Goal: Task Accomplishment & Management: Manage account settings

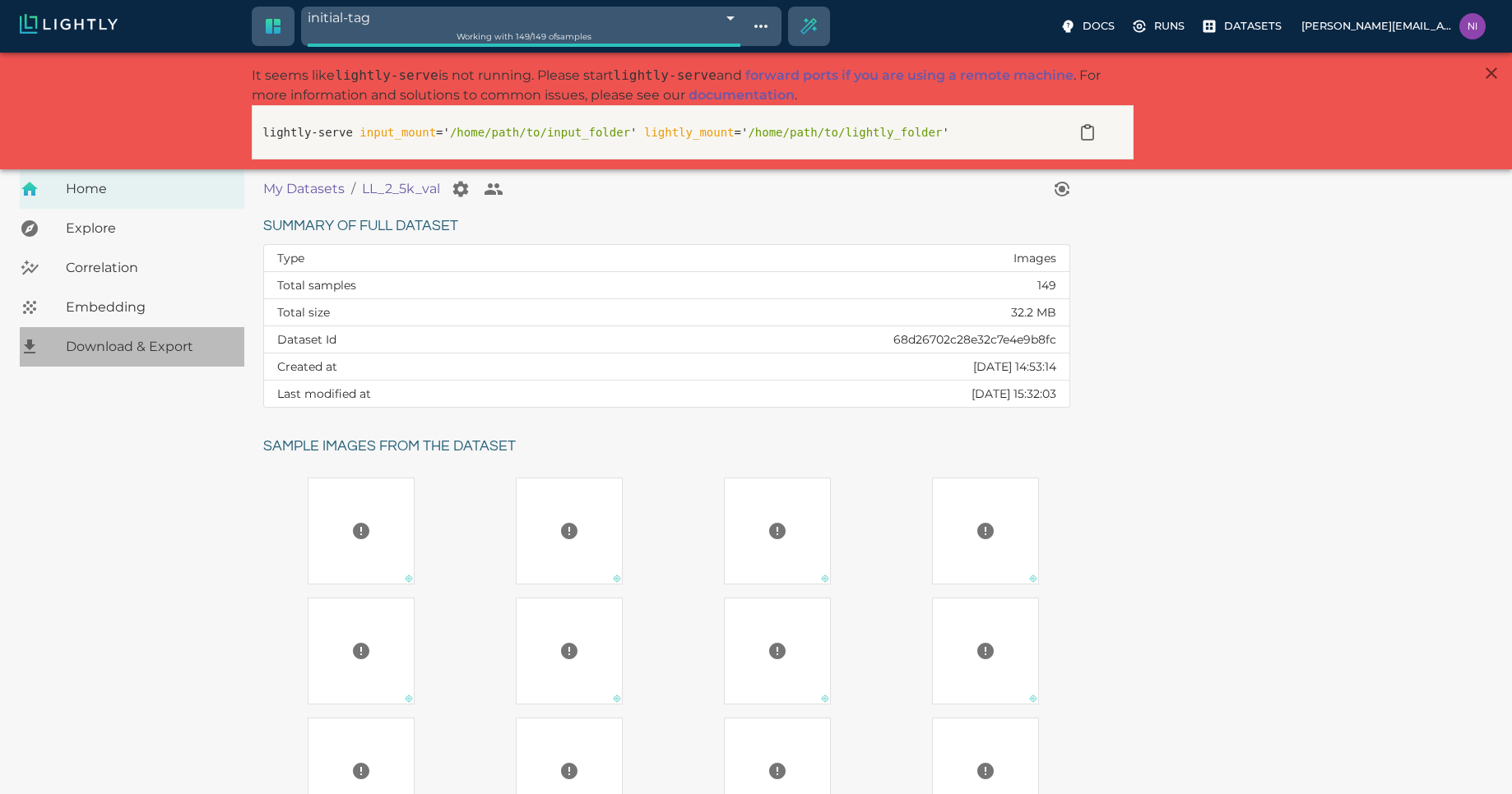
click at [105, 351] on span "Download & Export" at bounding box center [148, 347] width 165 height 20
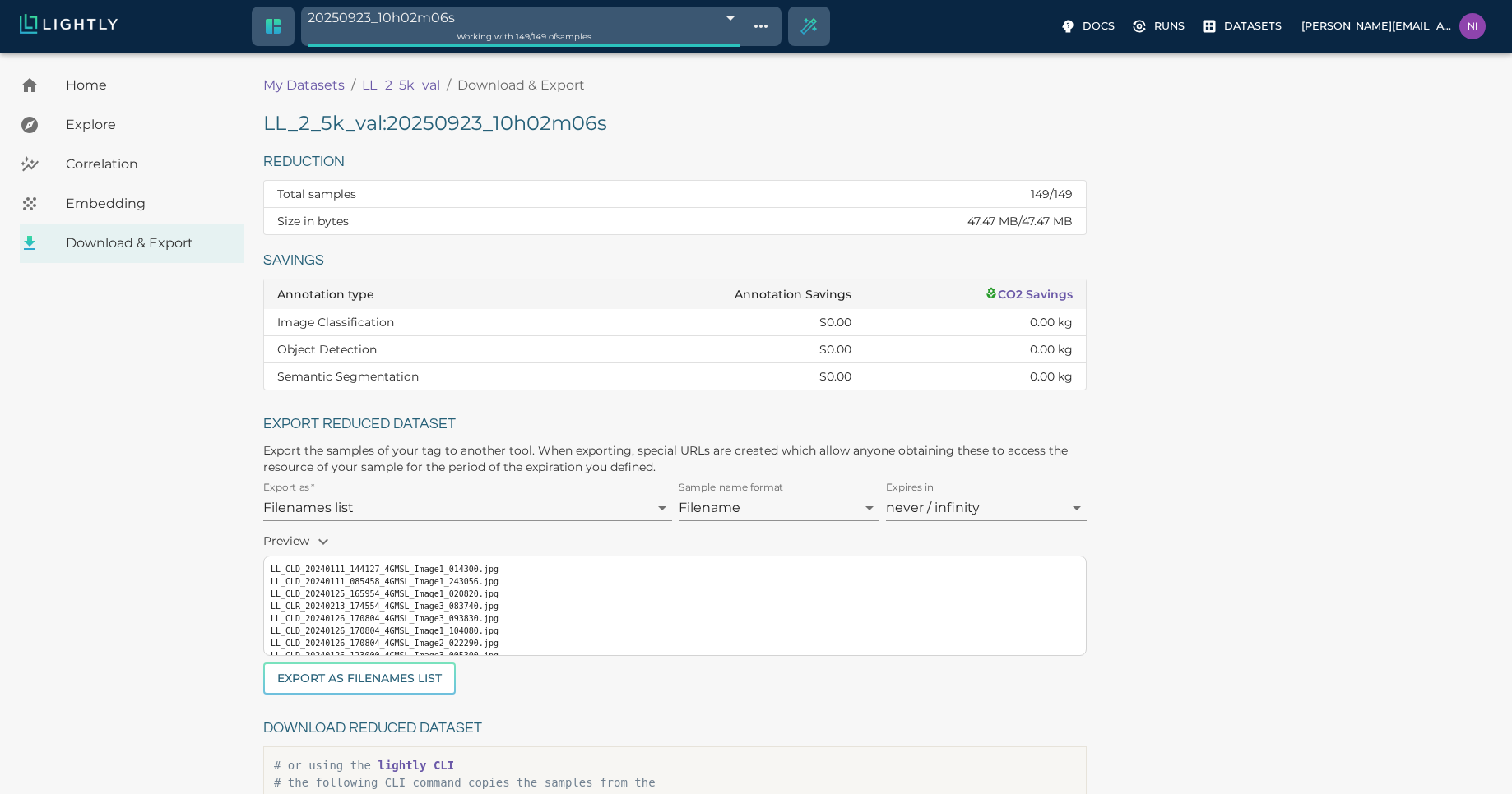
scroll to position [38, 0]
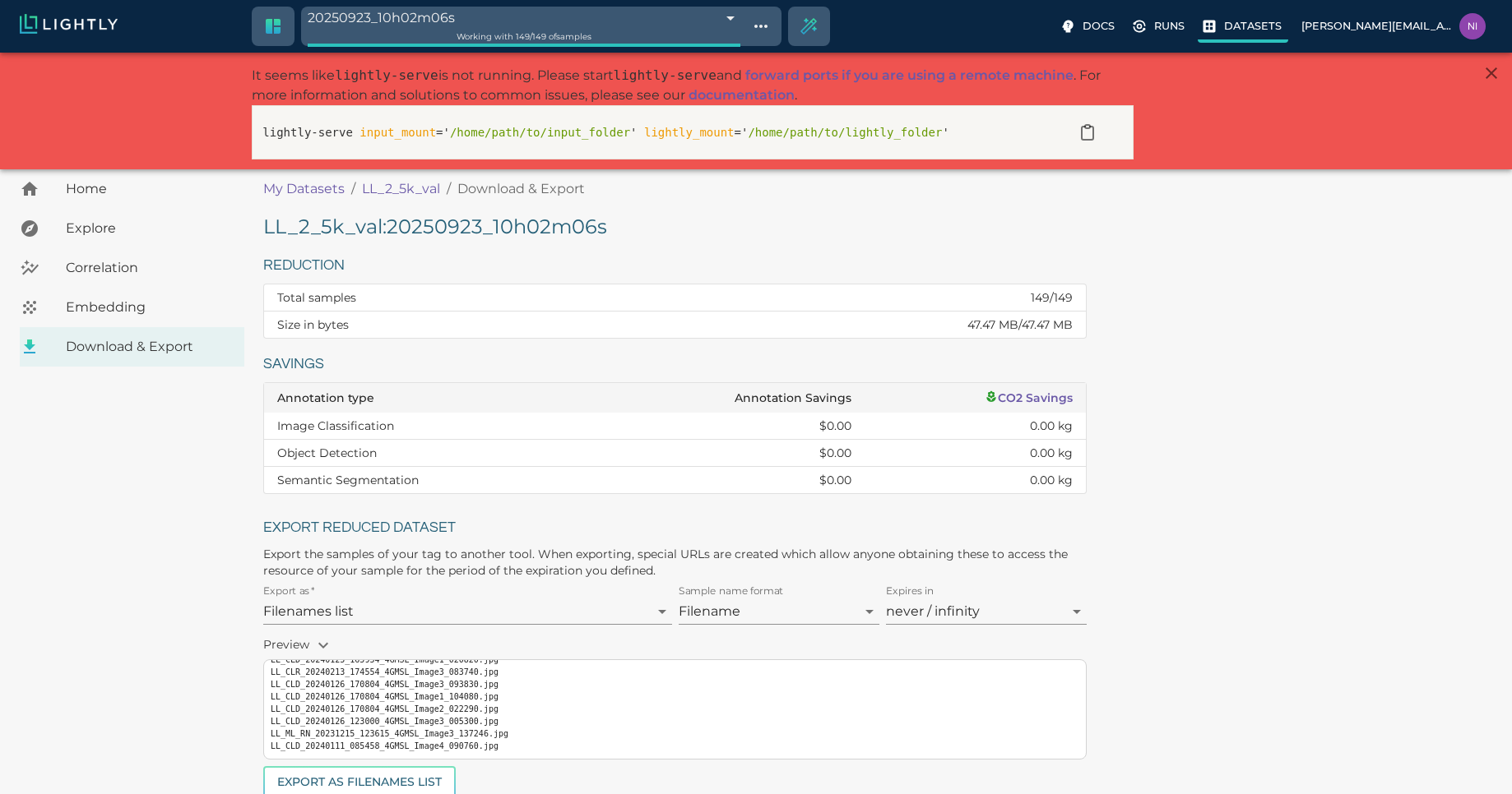
click at [1282, 24] on p "Datasets" at bounding box center [1253, 25] width 58 height 15
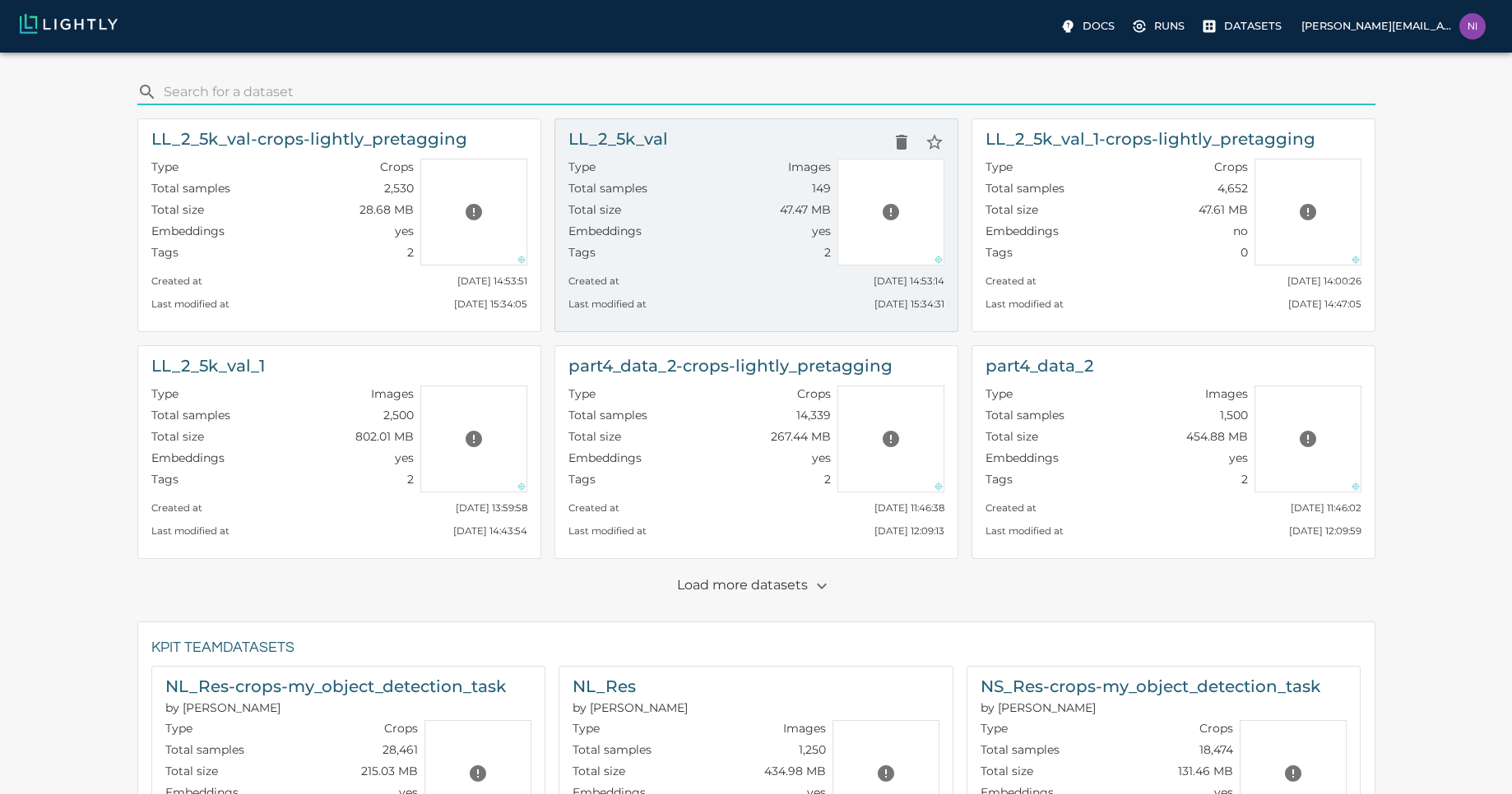
click at [747, 153] on div "Type Images Total samples 149 Total size 47.47 MB Embeddings yes Tags 2" at bounding box center [696, 209] width 269 height 114
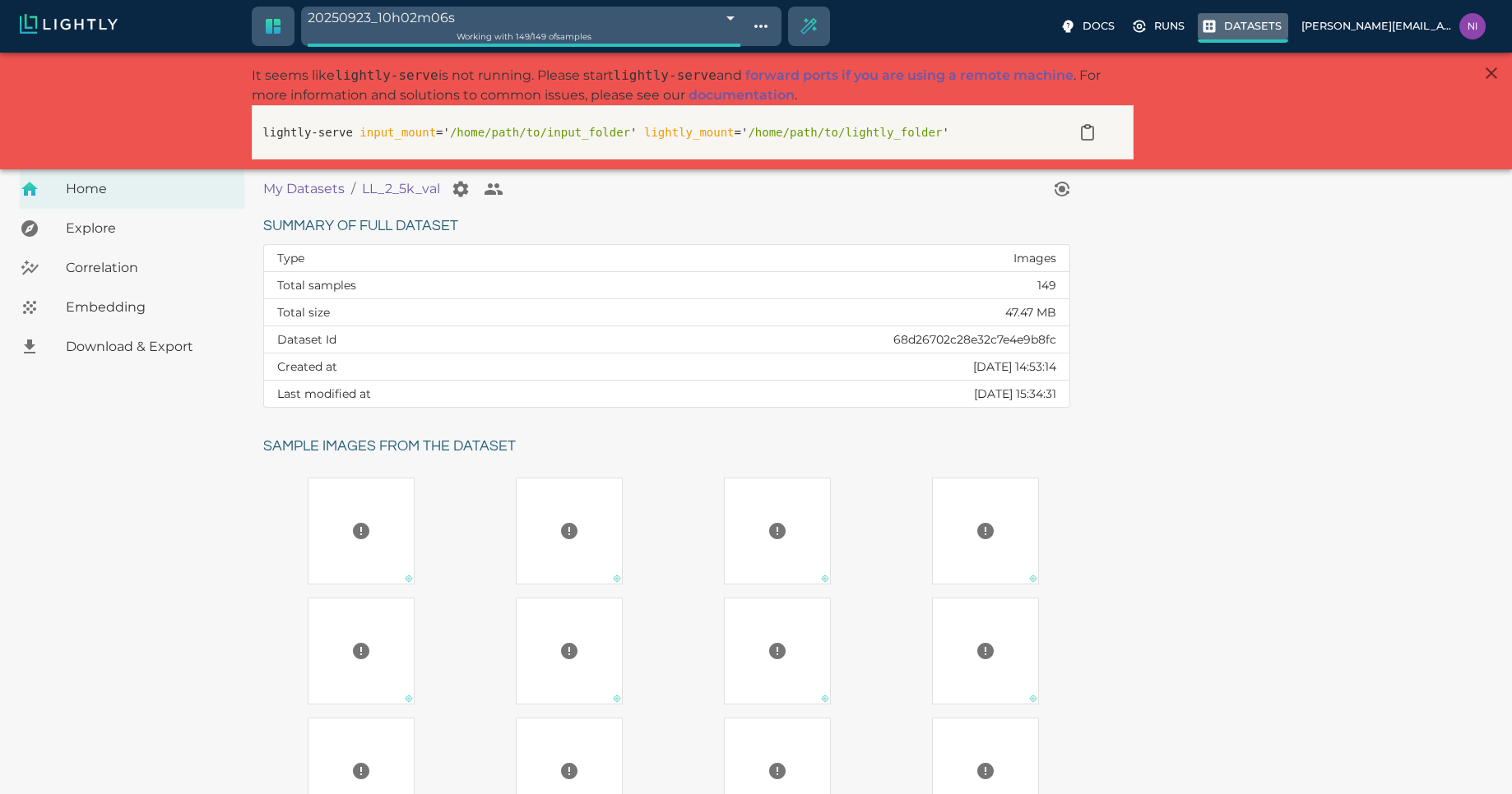
click at [1282, 28] on p "Datasets" at bounding box center [1253, 25] width 58 height 15
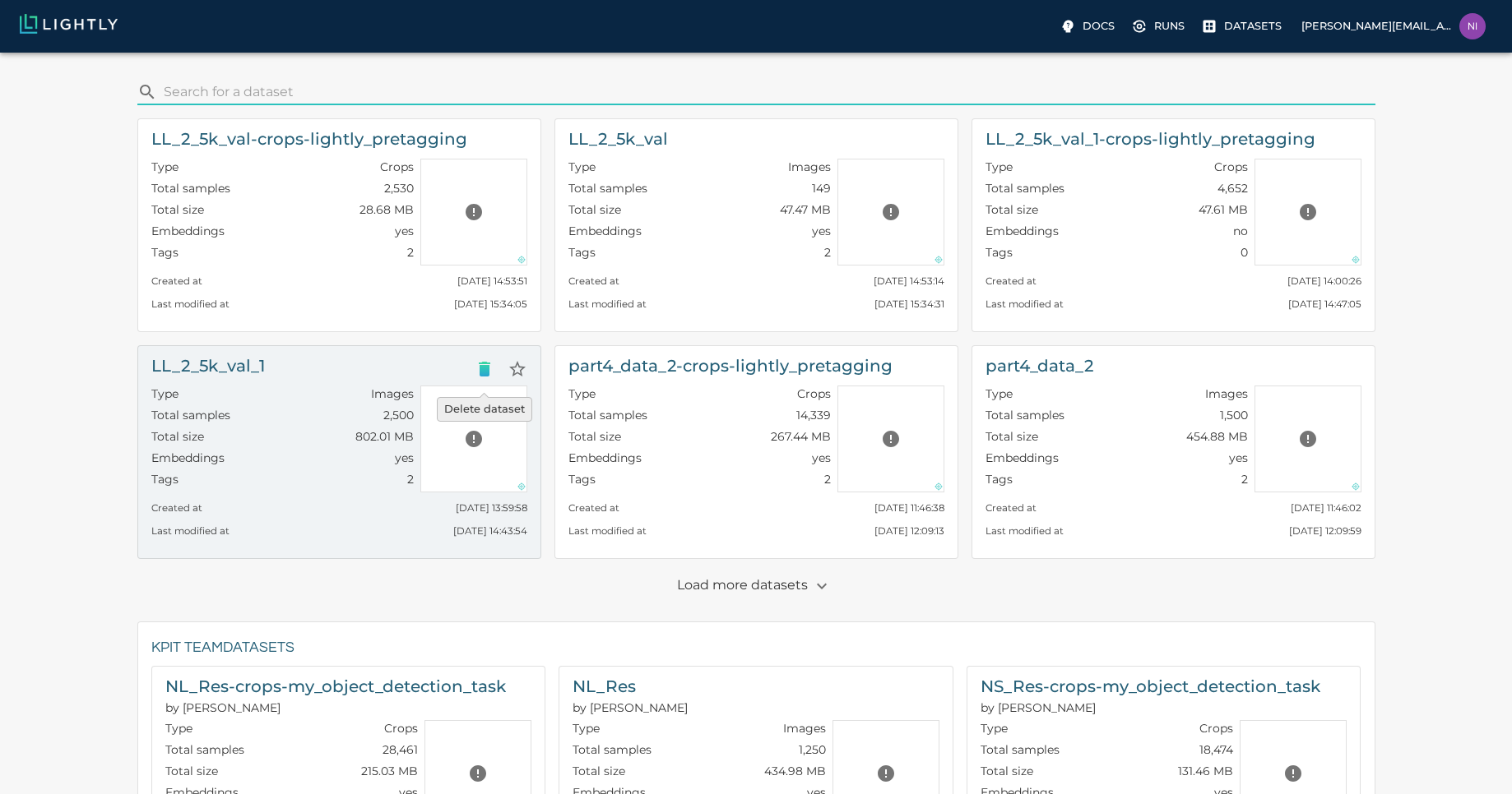
click at [484, 369] on icon "Delete dataset" at bounding box center [484, 369] width 12 height 14
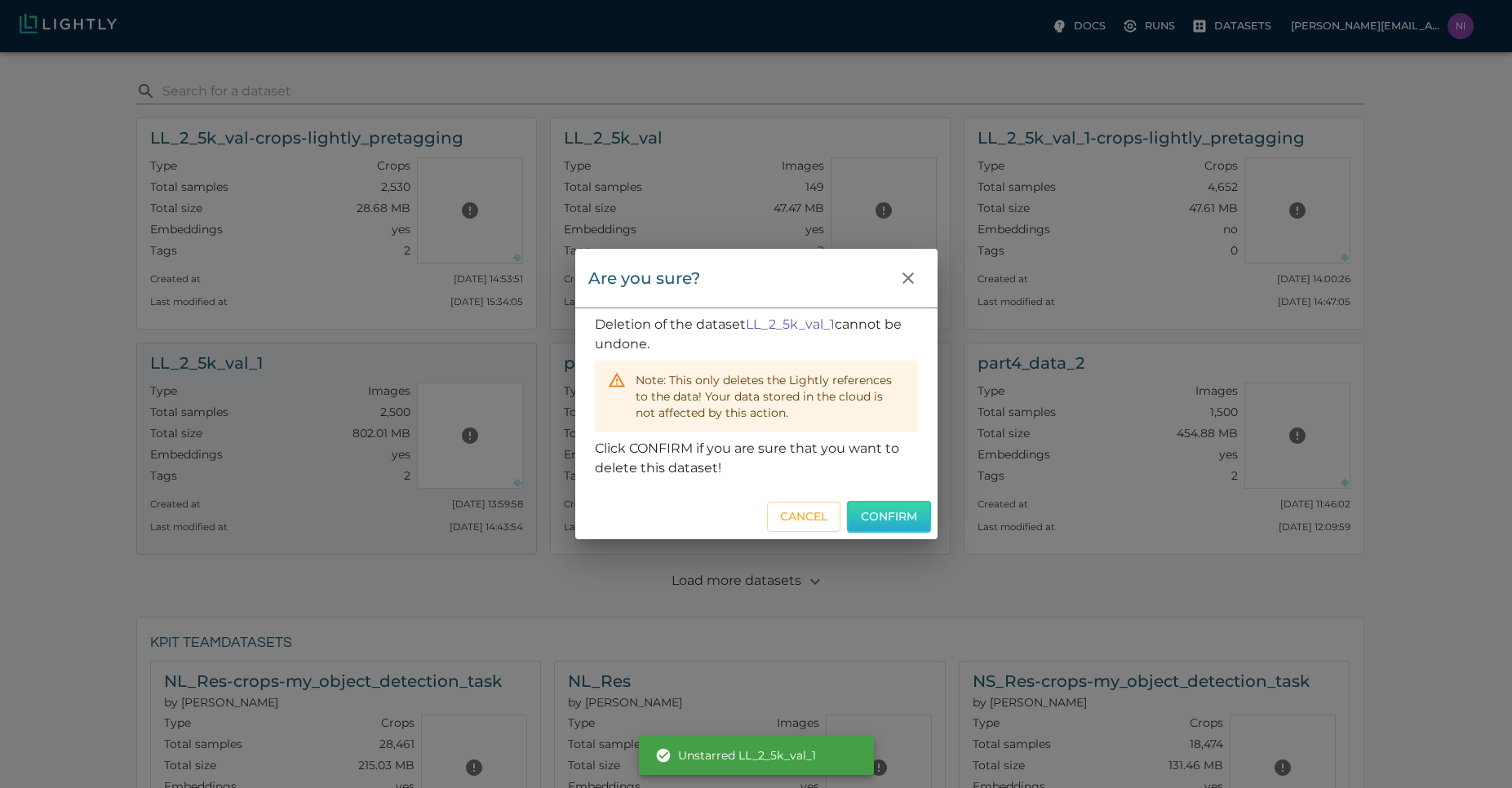
click at [874, 518] on button "Confirm" at bounding box center [889, 517] width 84 height 32
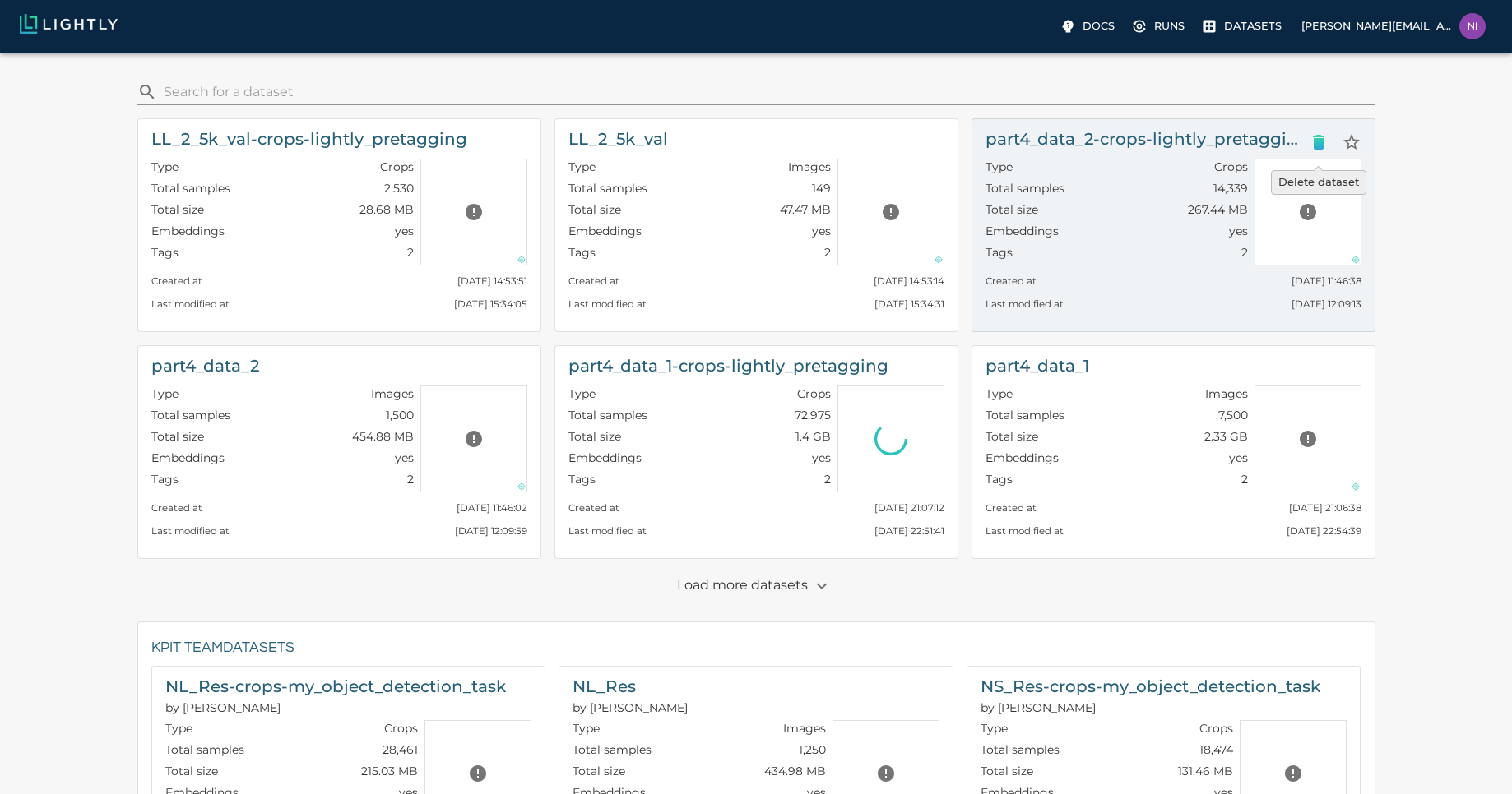
click at [1321, 142] on icon "Delete dataset" at bounding box center [1318, 142] width 12 height 14
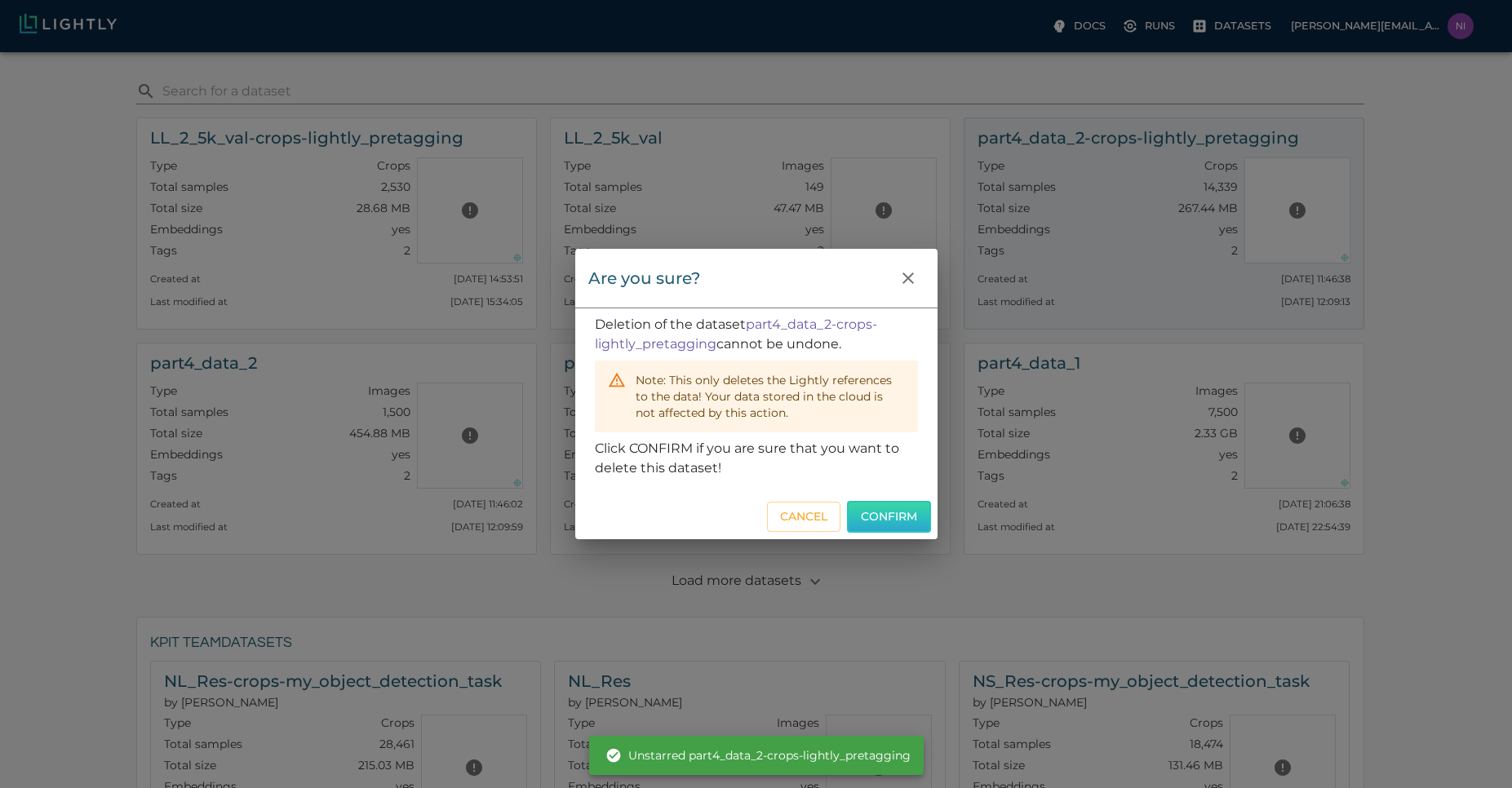
click at [891, 513] on button "Confirm" at bounding box center [889, 517] width 84 height 32
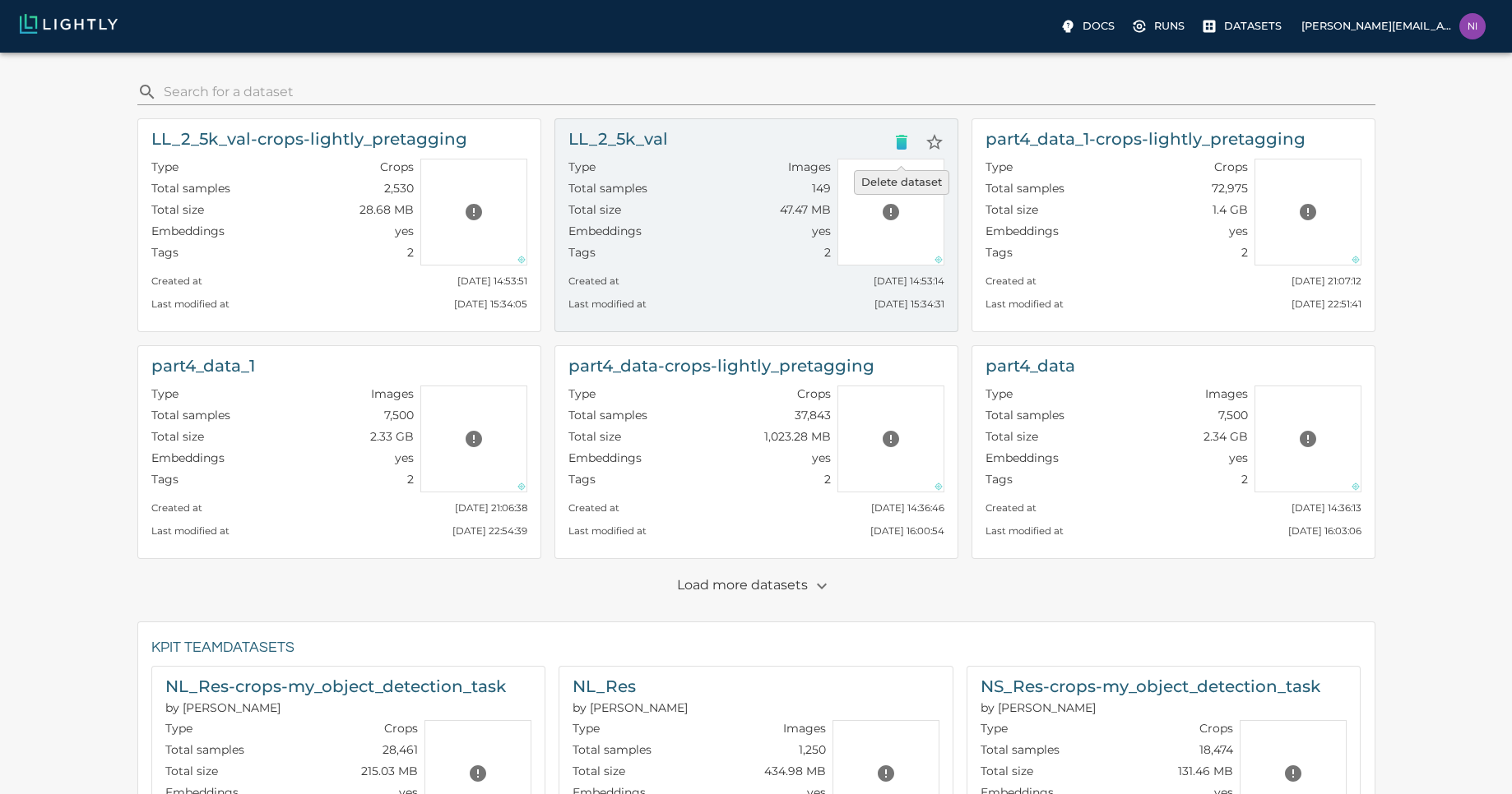
click at [888, 146] on button "Delete dataset" at bounding box center [902, 142] width 32 height 32
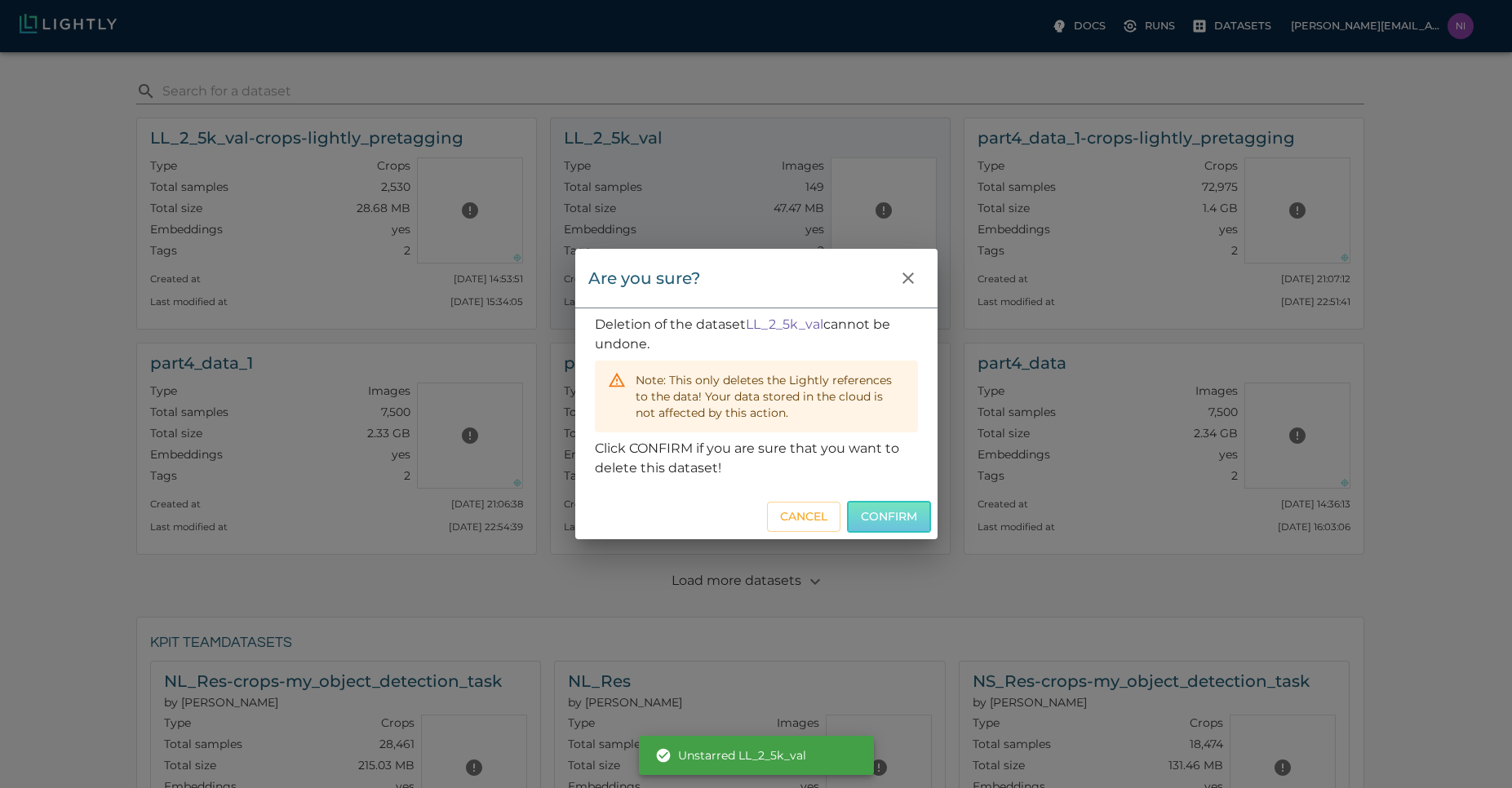
click at [890, 522] on button "Confirm" at bounding box center [889, 517] width 84 height 32
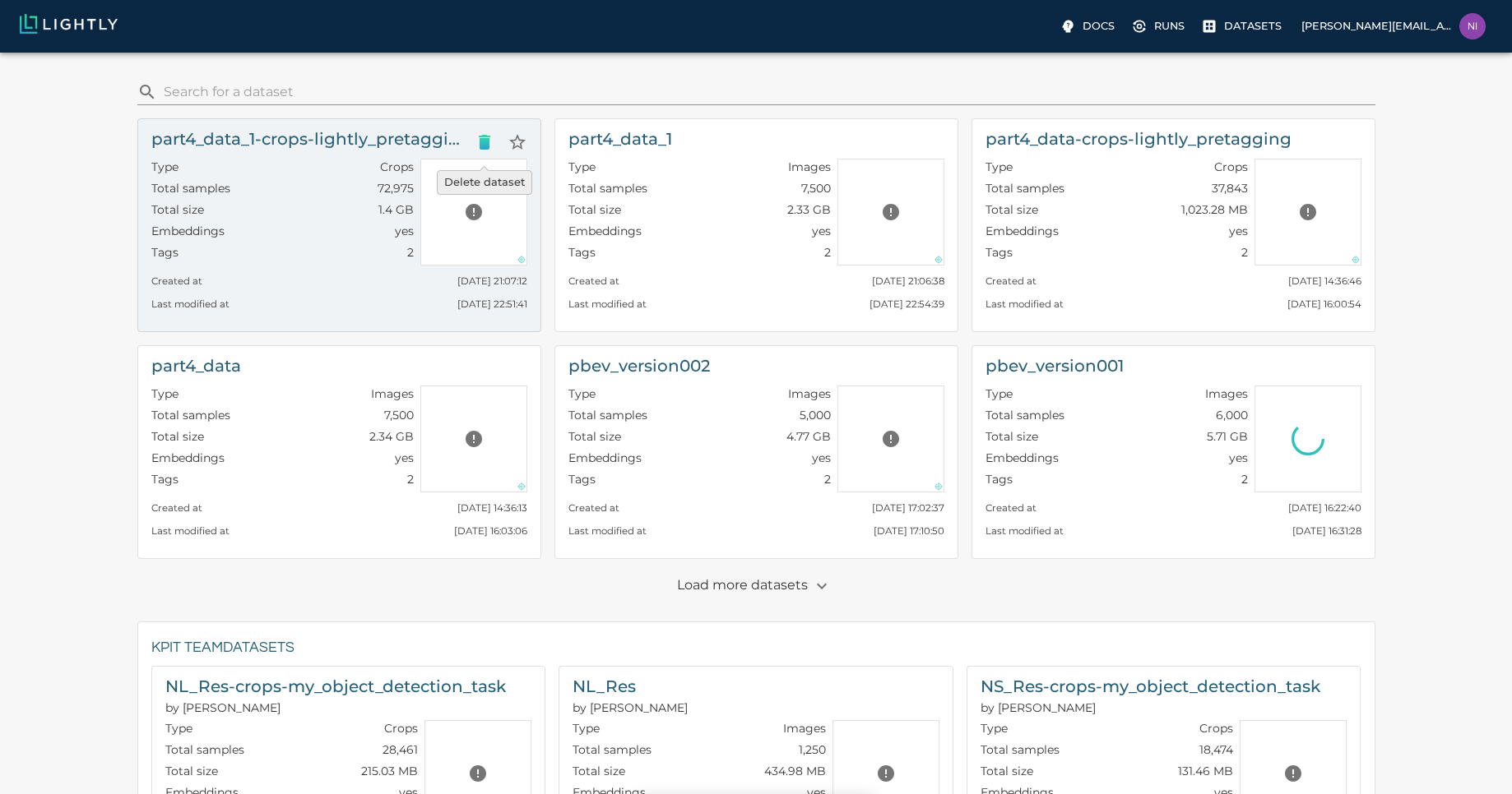
click at [483, 139] on icon "Delete dataset" at bounding box center [484, 142] width 12 height 14
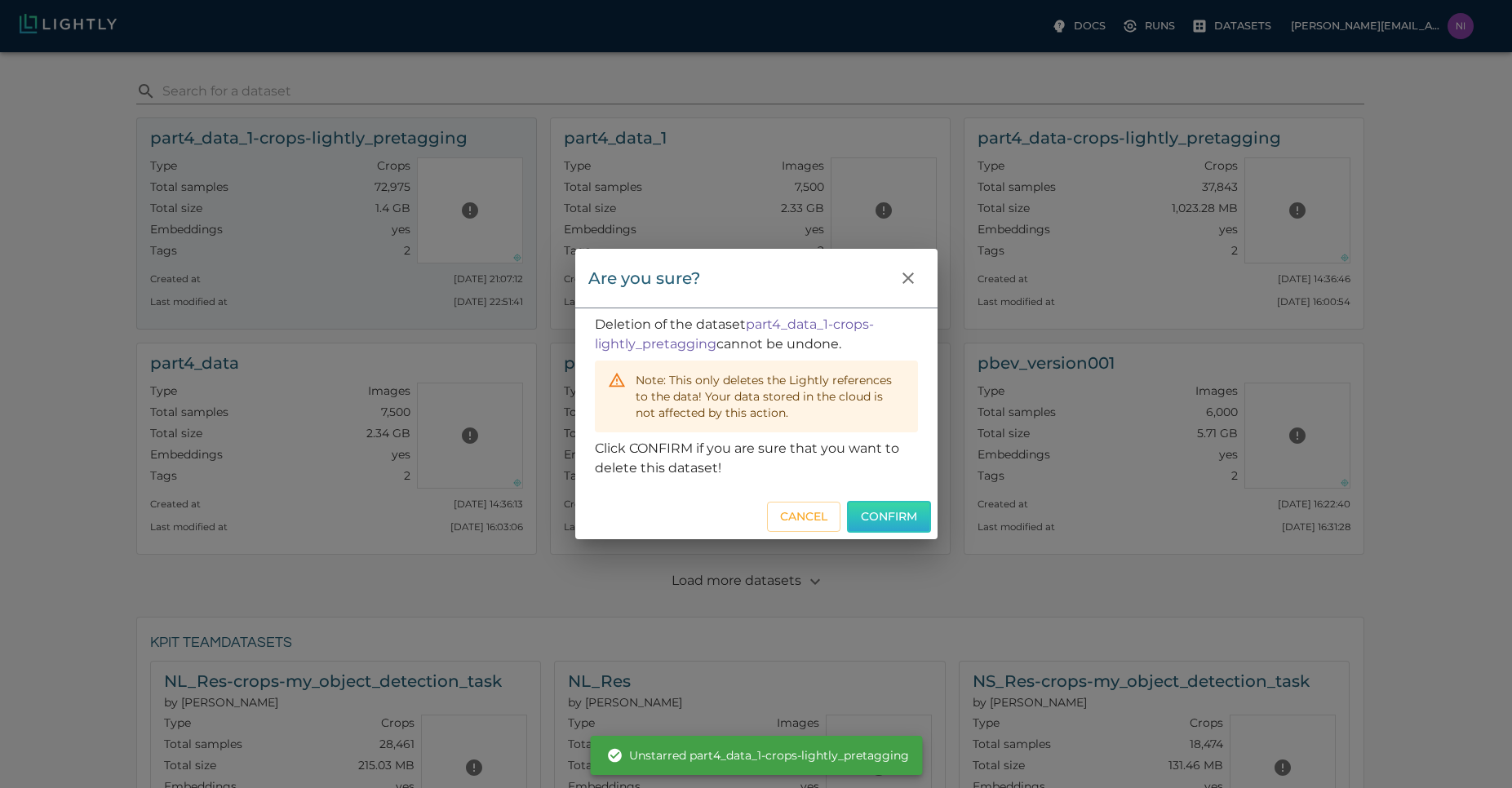
click at [866, 509] on button "Confirm" at bounding box center [889, 517] width 84 height 32
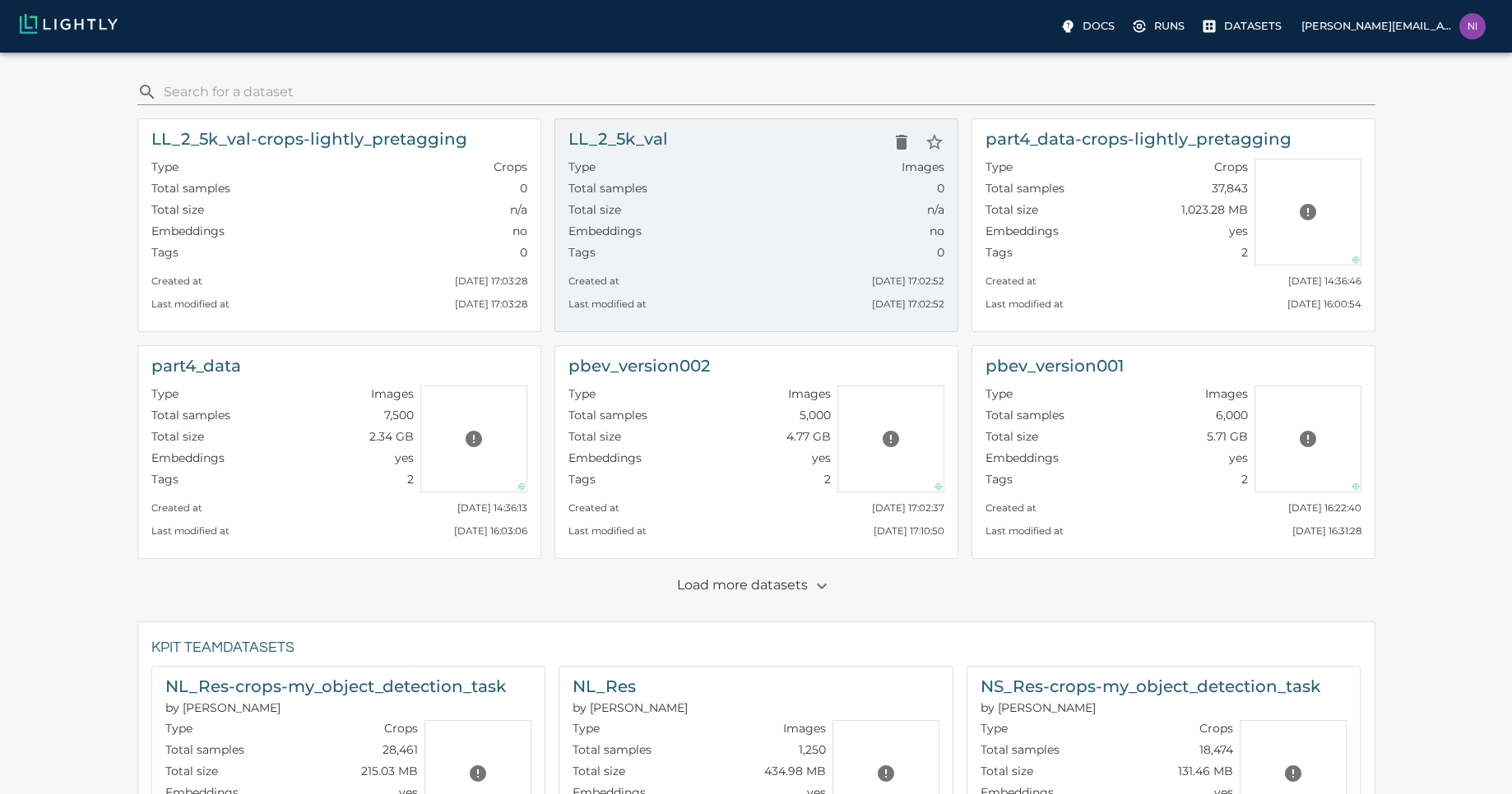
click at [712, 174] on div "Type Images" at bounding box center [756, 169] width 376 height 22
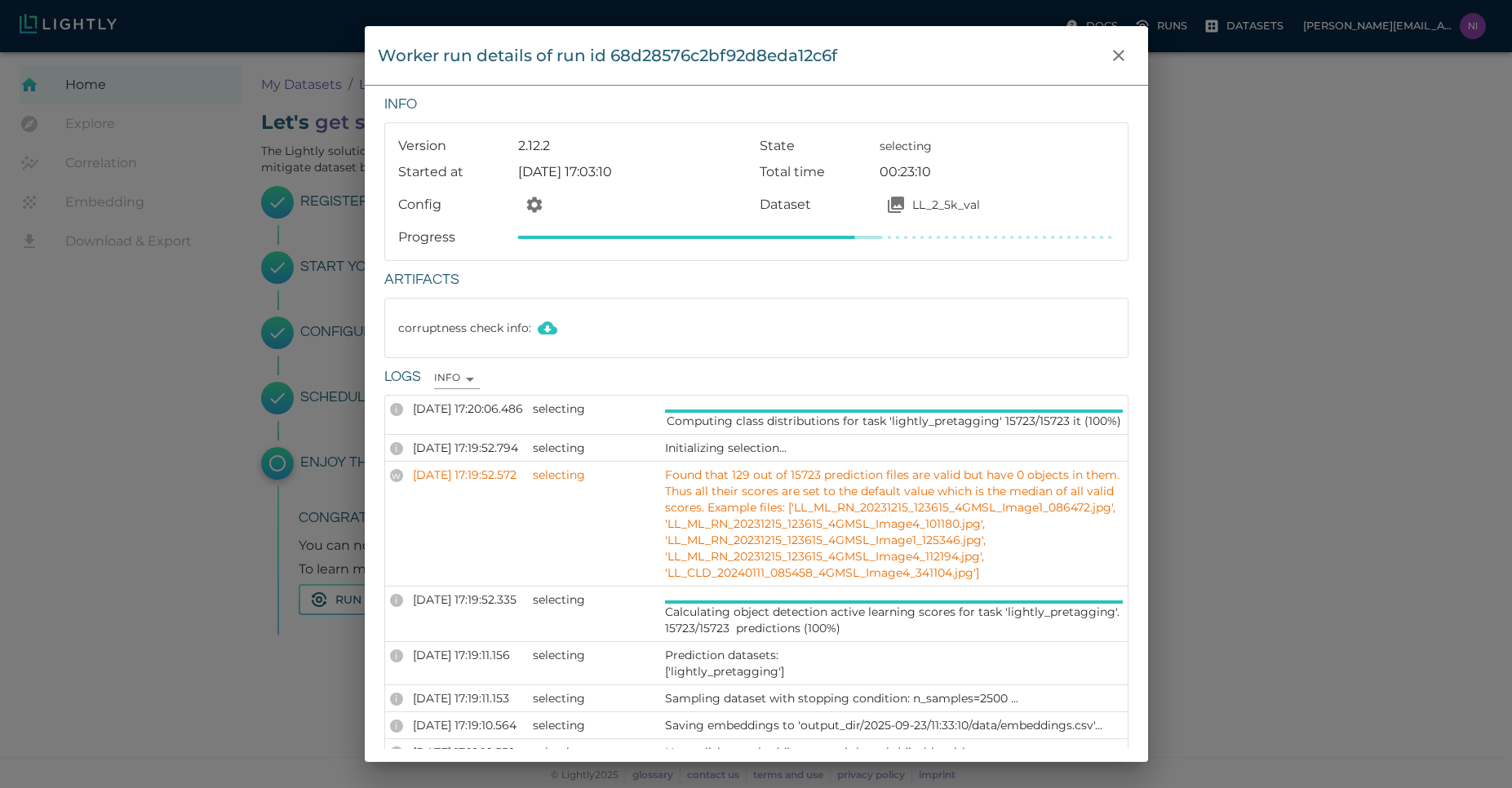
click at [686, 317] on div "corruptness check info :" at bounding box center [756, 328] width 716 height 32
click at [698, 279] on h6 "Artifacts" at bounding box center [756, 280] width 744 height 25
click at [1255, 436] on div "Worker run details of run id 68d28576c2bf92d8eda12c6f Info Version 2.12.2 State…" at bounding box center [756, 394] width 1512 height 788
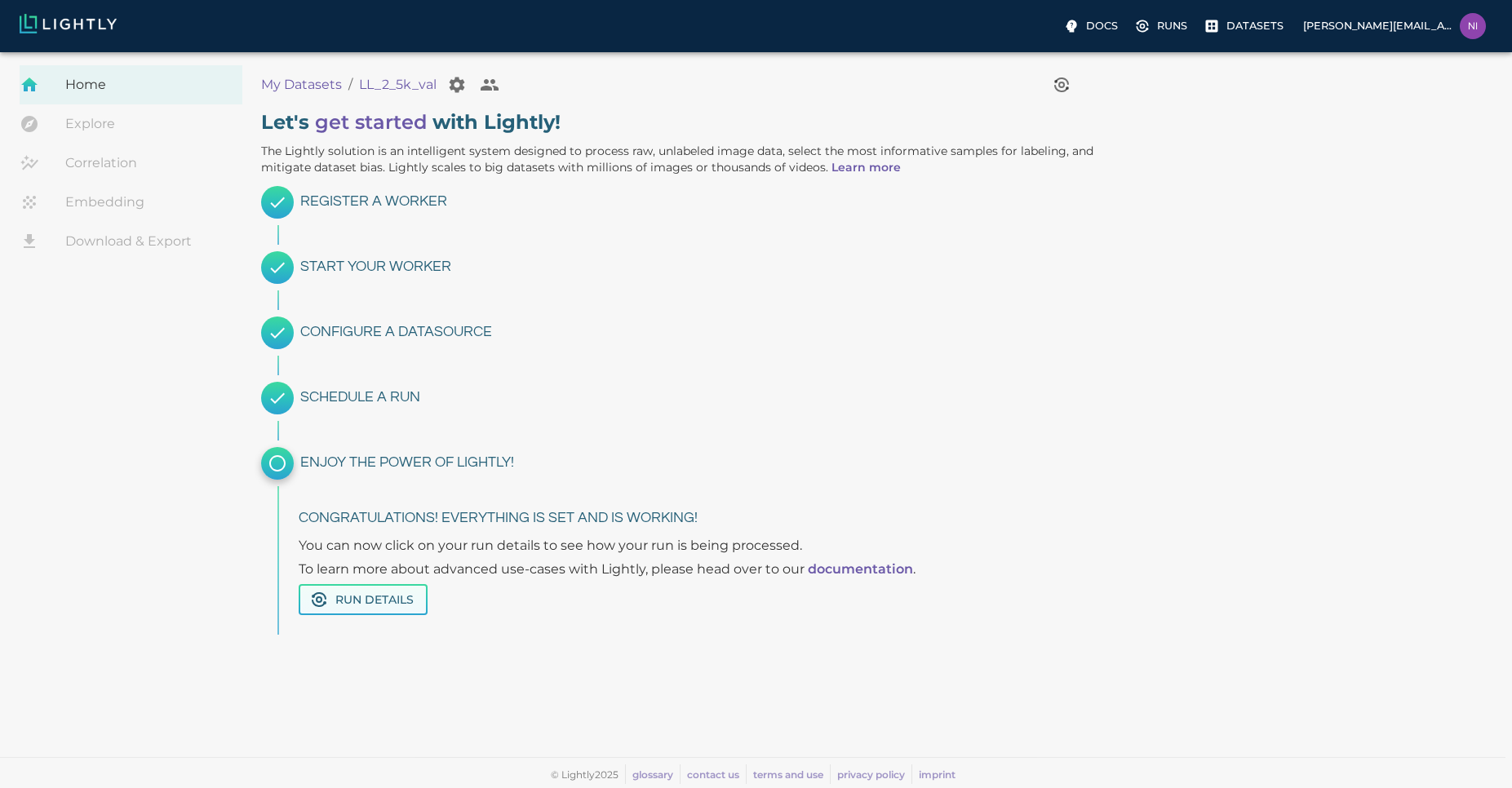
click at [363, 603] on button "Run Details" at bounding box center [363, 600] width 129 height 32
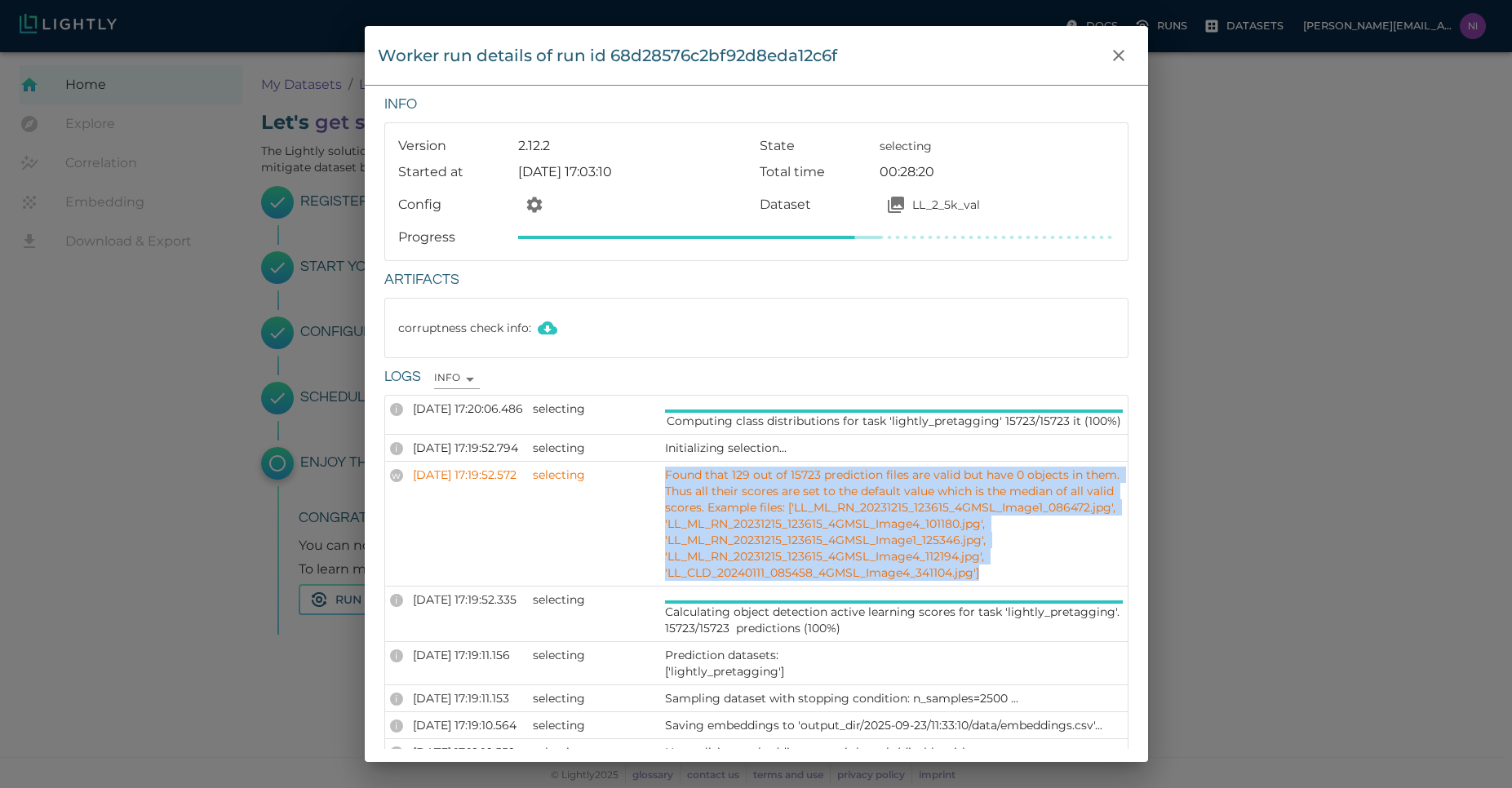
drag, startPoint x: 685, startPoint y: 492, endPoint x: 1003, endPoint y: 612, distance: 339.9
click at [1003, 581] on p "Found that 129 out of 15723 prediction files are valid but have 0 objects in th…" at bounding box center [894, 524] width 458 height 114
click at [1007, 581] on p "Found that 129 out of 15723 prediction files are valid but have 0 objects in th…" at bounding box center [894, 524] width 458 height 114
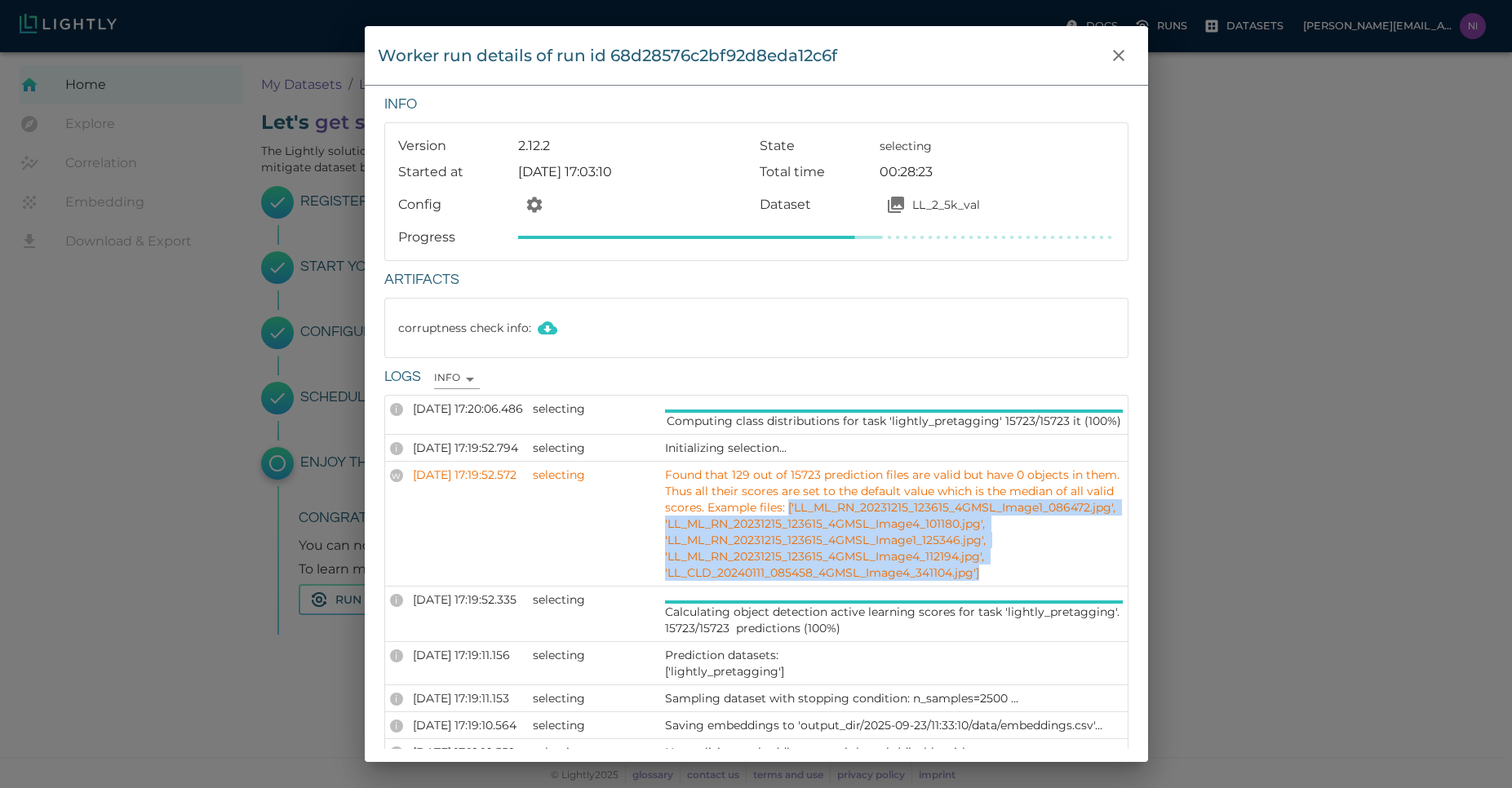
drag, startPoint x: 1007, startPoint y: 606, endPoint x: 686, endPoint y: 538, distance: 328.1
click at [686, 538] on p "Found that 129 out of 15723 prediction files are valid but have 0 objects in th…" at bounding box center [894, 524] width 458 height 114
click at [1007, 581] on p "Found that 129 out of 15723 prediction files are valid but have 0 objects in th…" at bounding box center [894, 524] width 458 height 114
drag, startPoint x: 1007, startPoint y: 610, endPoint x: 686, endPoint y: 536, distance: 329.4
click at [686, 536] on p "Found that 129 out of 15723 prediction files are valid but have 0 objects in th…" at bounding box center [894, 524] width 458 height 114
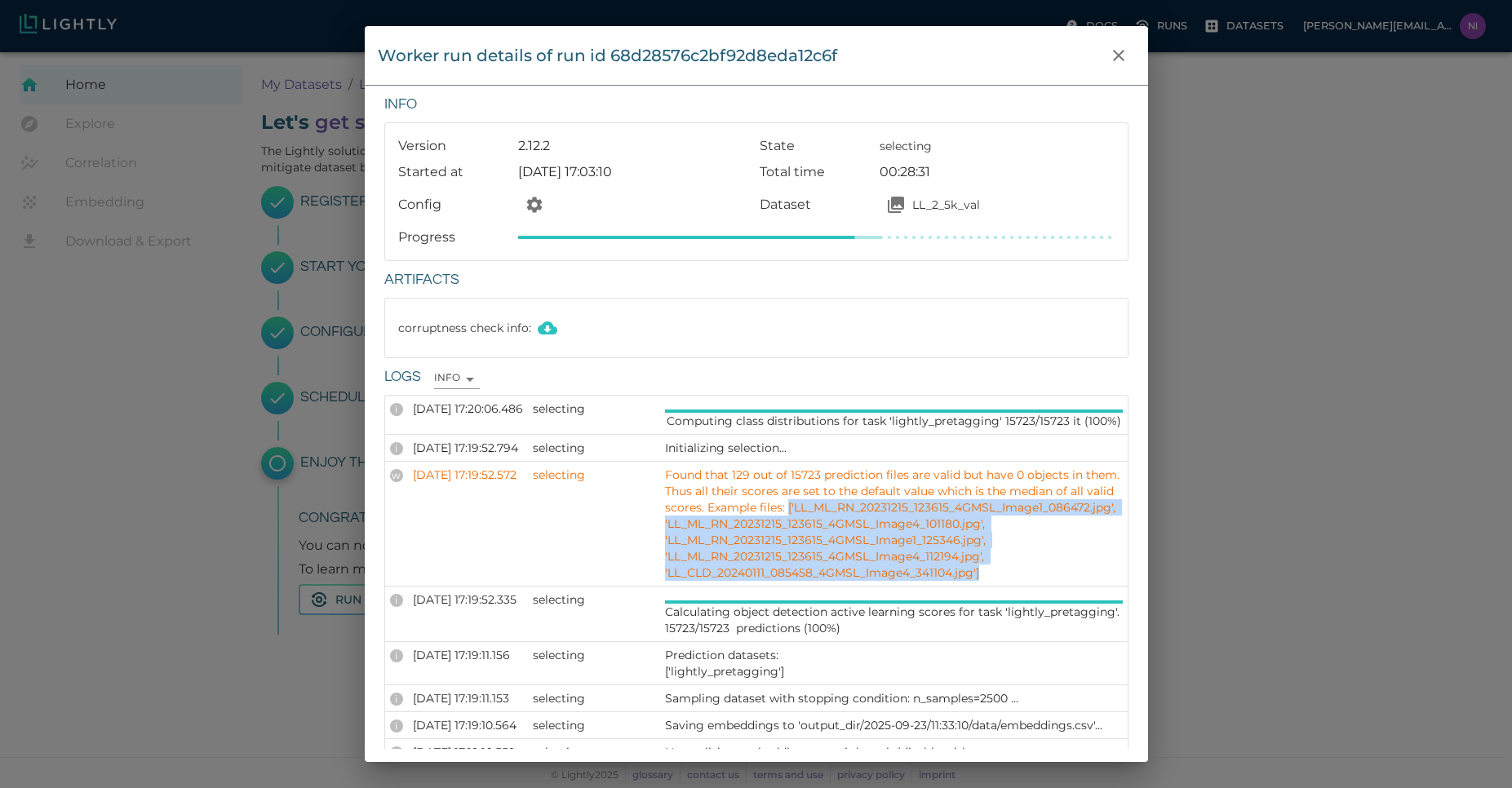
click at [1006, 581] on p "Found that 129 out of 15723 prediction files are valid but have 0 objects in th…" at bounding box center [894, 524] width 458 height 114
drag, startPoint x: 1005, startPoint y: 605, endPoint x: 685, endPoint y: 538, distance: 326.9
click at [685, 538] on p "Found that 129 out of 15723 prediction files are valid but have 0 objects in th…" at bounding box center [894, 524] width 458 height 114
click at [1018, 581] on p "Found that 129 out of 15723 prediction files are valid but have 0 objects in th…" at bounding box center [894, 524] width 458 height 114
drag, startPoint x: 1000, startPoint y: 606, endPoint x: 682, endPoint y: 542, distance: 324.4
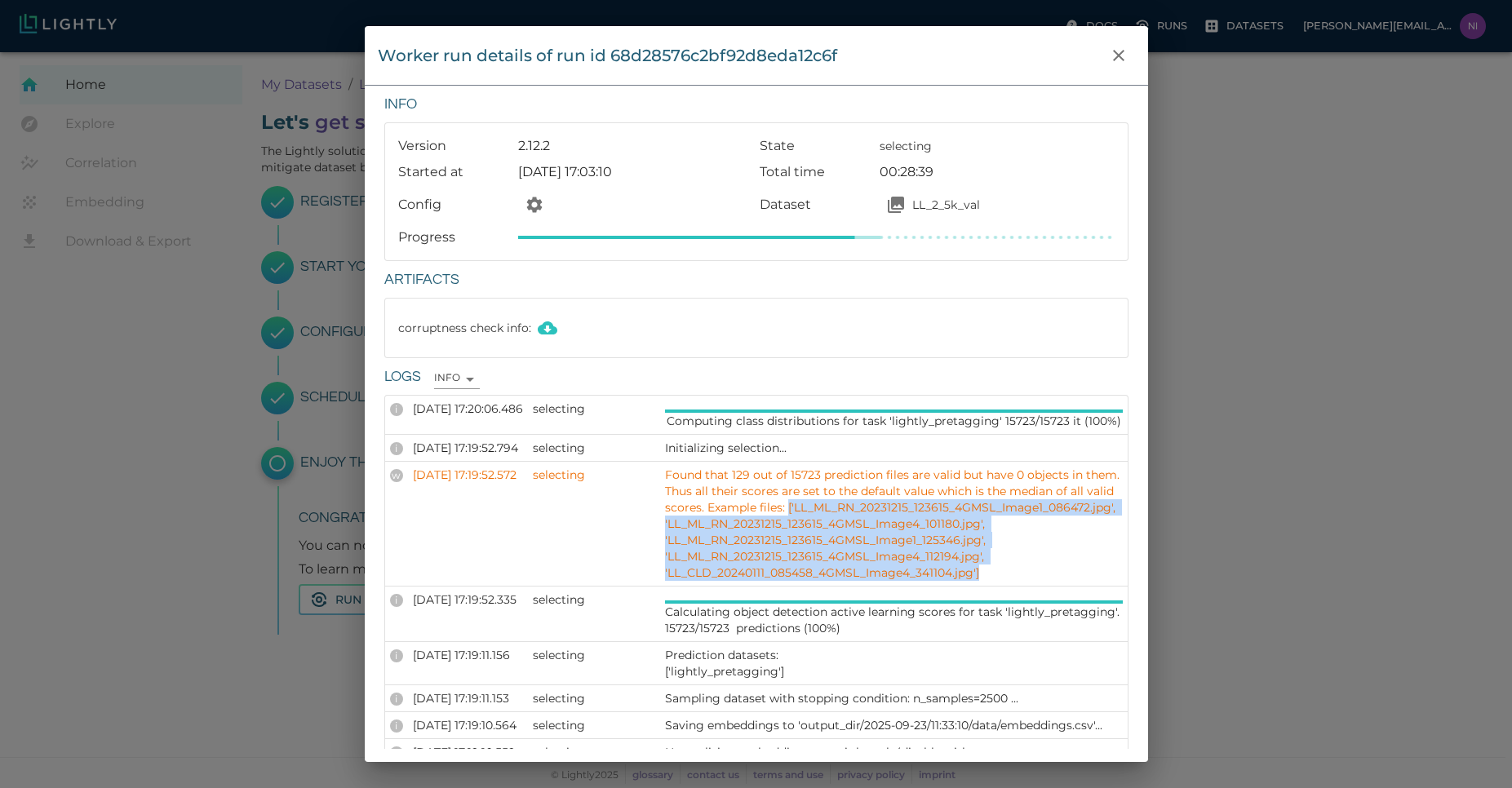
click at [682, 542] on td "Found that 129 out of 15723 prediction files are valid but have 0 objects in th…" at bounding box center [893, 524] width 468 height 125
click at [1007, 581] on p "Found that 129 out of 15723 prediction files are valid but have 0 objects in th…" at bounding box center [894, 524] width 458 height 114
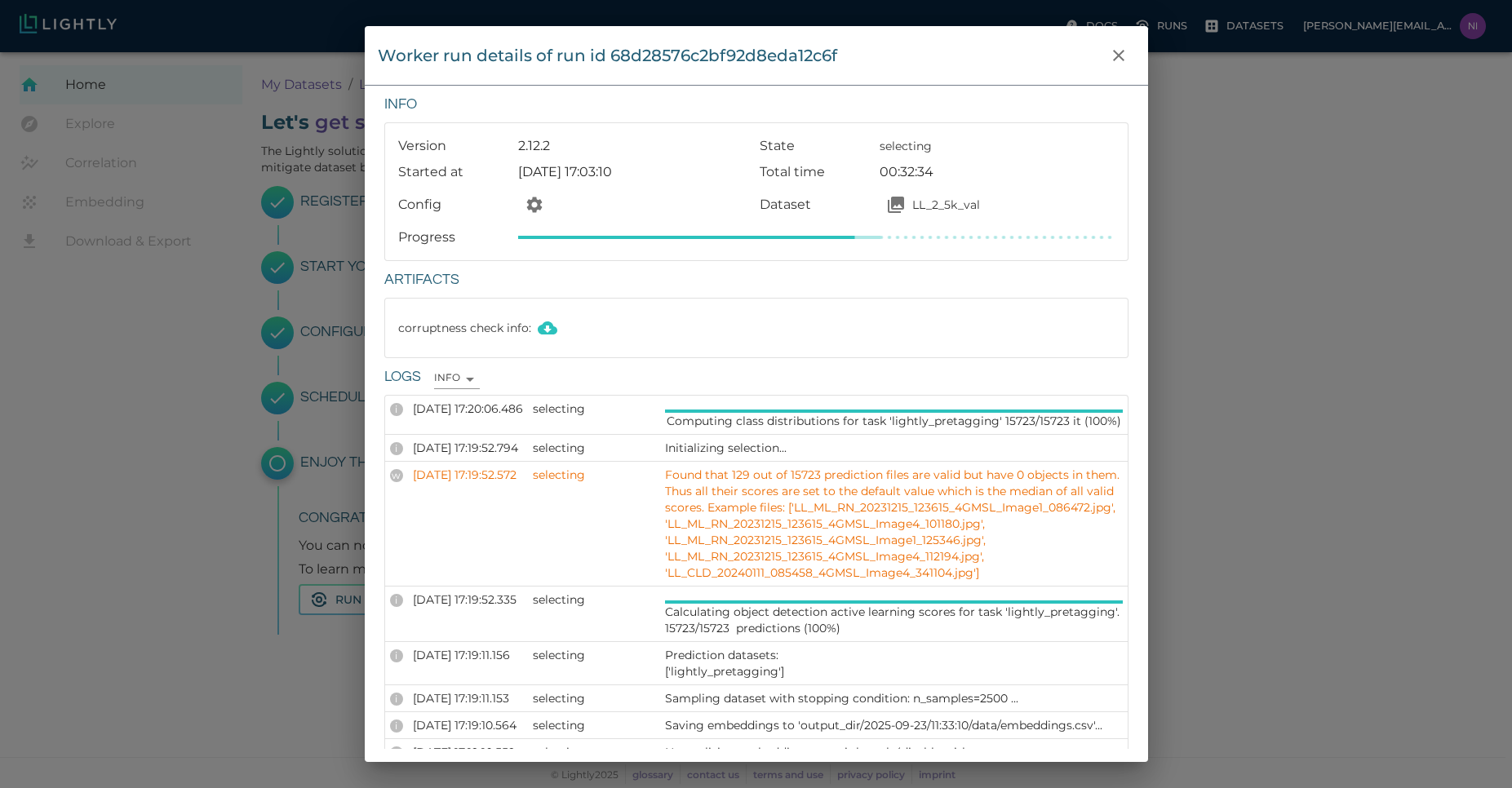
click at [1383, 538] on div "Worker run details of run id 68d28576c2bf92d8eda12c6f Info Version 2.12.2 State…" at bounding box center [756, 394] width 1512 height 788
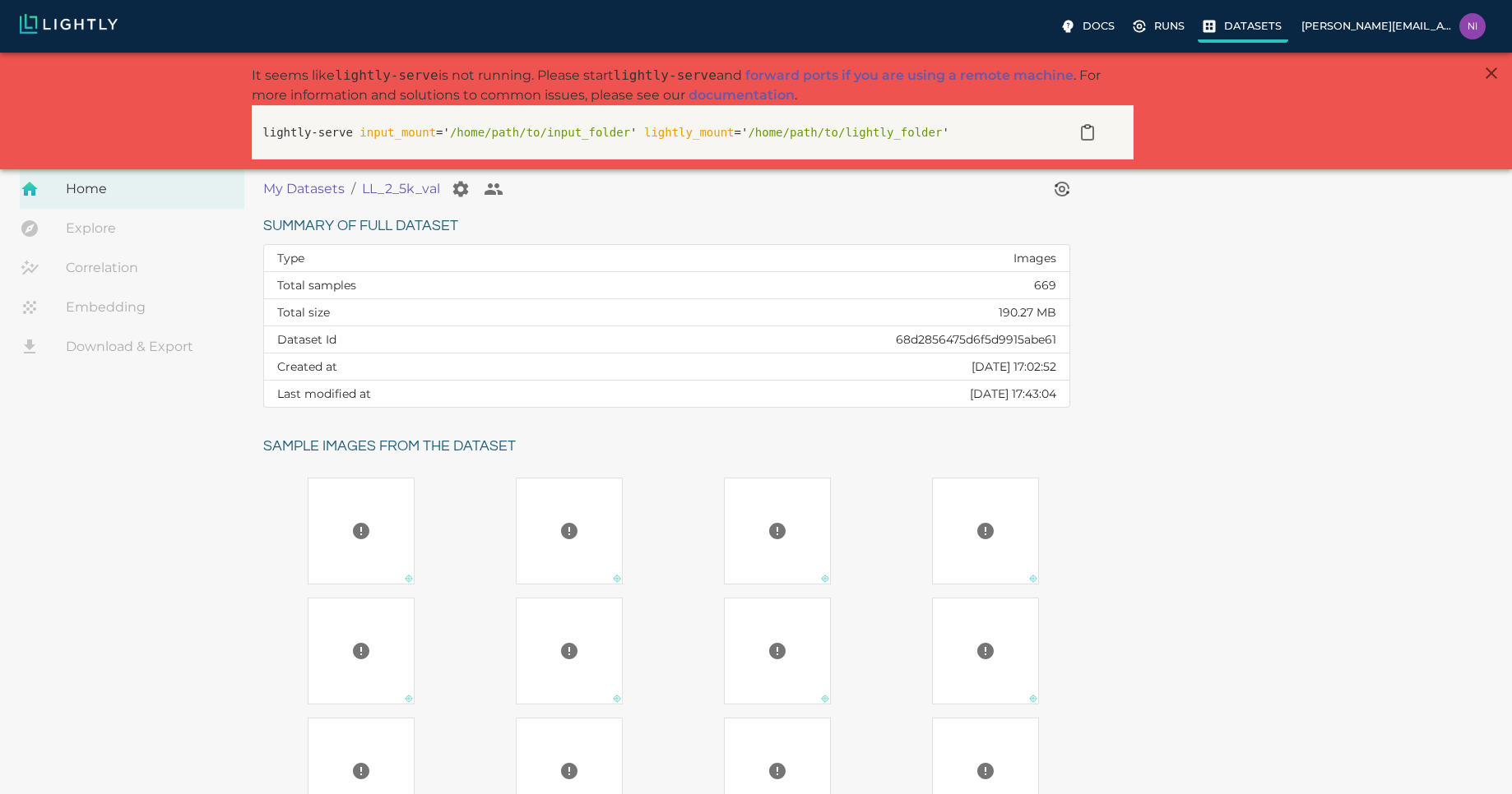
click at [1262, 24] on p "Datasets" at bounding box center [1253, 25] width 58 height 15
